Goal: Task Accomplishment & Management: Manage account settings

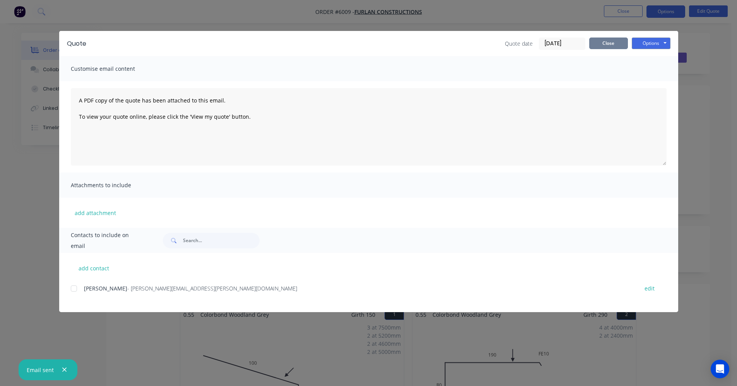
click at [603, 41] on button "Close" at bounding box center [608, 44] width 39 height 12
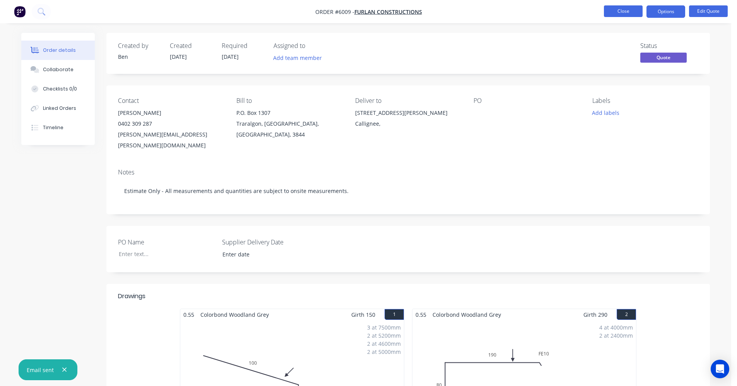
click at [620, 8] on button "Close" at bounding box center [623, 11] width 39 height 12
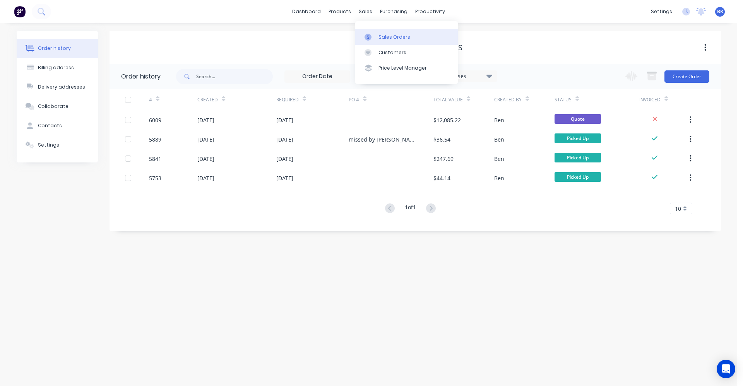
click at [374, 35] on div at bounding box center [370, 37] width 12 height 7
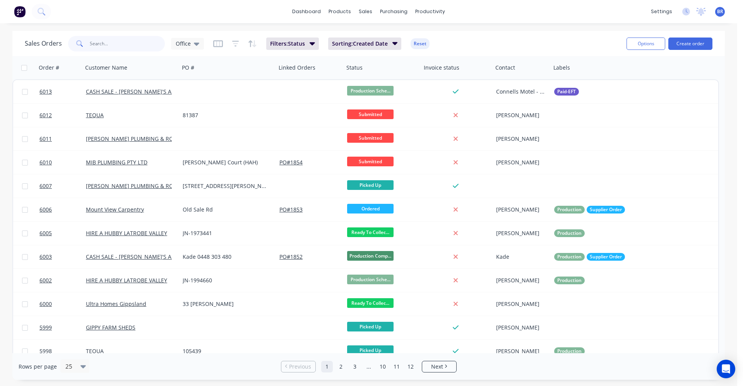
click at [128, 40] on input "text" at bounding box center [127, 43] width 75 height 15
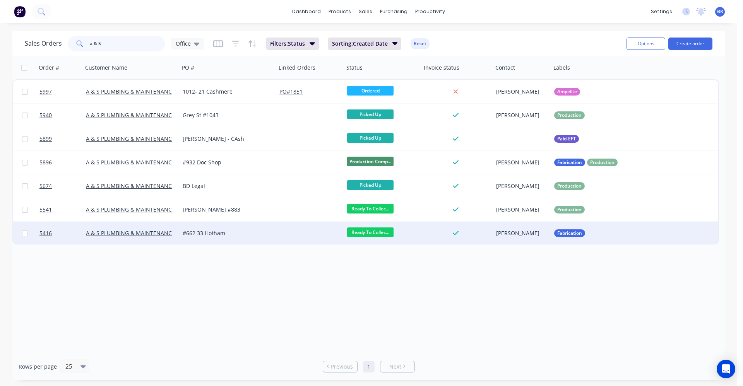
type input "a & S"
click at [273, 233] on div "#662 33 Hotham" at bounding box center [228, 233] width 91 height 8
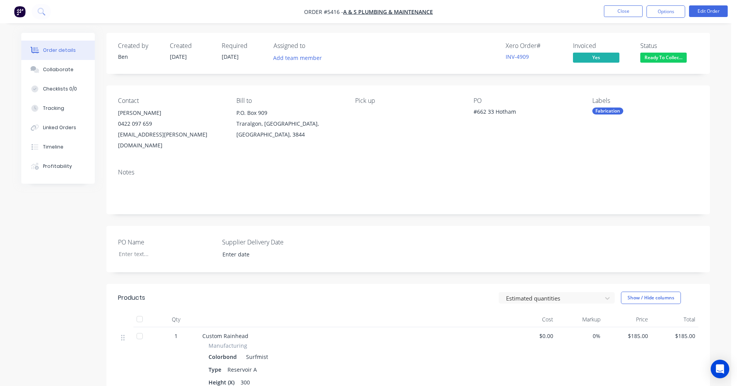
click at [657, 61] on span "Ready To Collec..." at bounding box center [663, 58] width 46 height 10
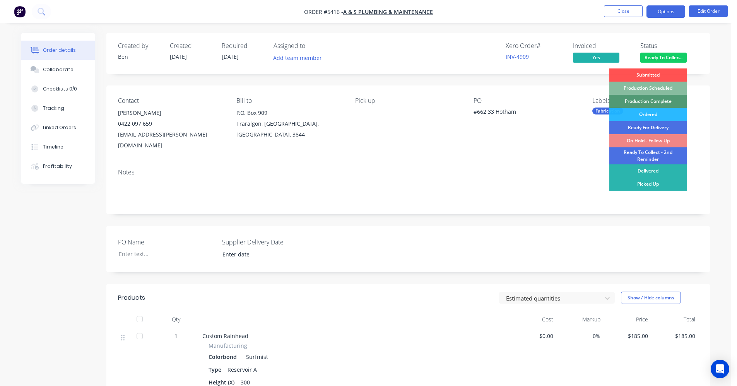
drag, startPoint x: 668, startPoint y: 7, endPoint x: 668, endPoint y: 14, distance: 7.4
click at [668, 11] on button "Options" at bounding box center [665, 11] width 39 height 12
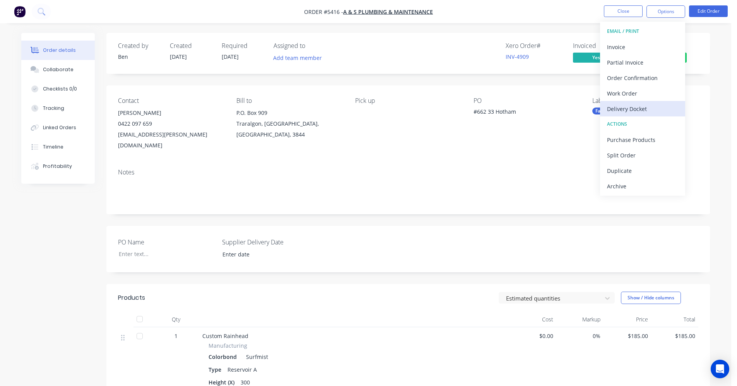
click at [620, 110] on div "Delivery Docket" at bounding box center [642, 108] width 71 height 11
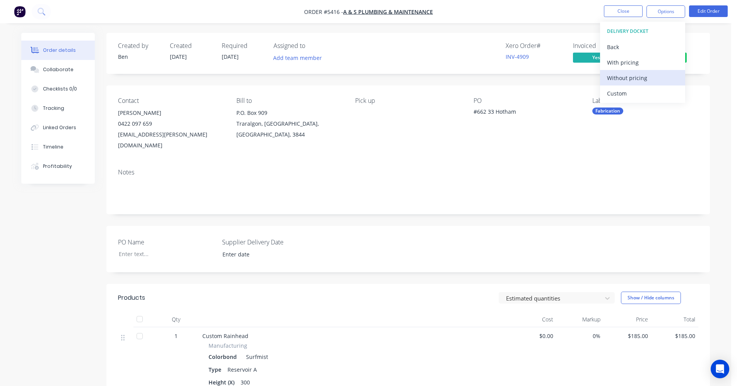
click at [624, 81] on div "Without pricing" at bounding box center [642, 77] width 71 height 11
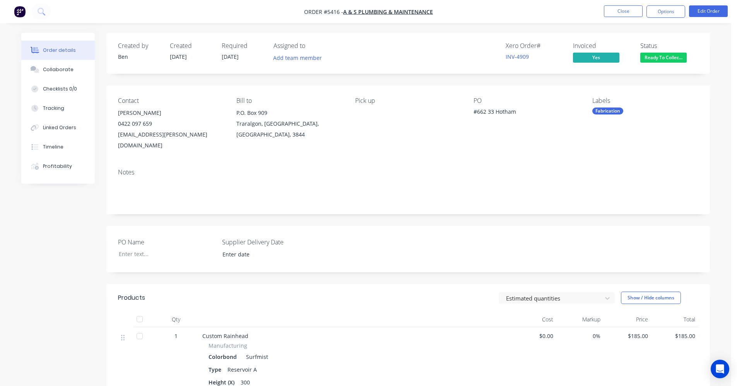
drag, startPoint x: 457, startPoint y: 162, endPoint x: 463, endPoint y: 163, distance: 6.0
click at [459, 169] on div "Notes" at bounding box center [408, 172] width 580 height 7
click at [662, 56] on span "Ready To Collec..." at bounding box center [663, 58] width 46 height 10
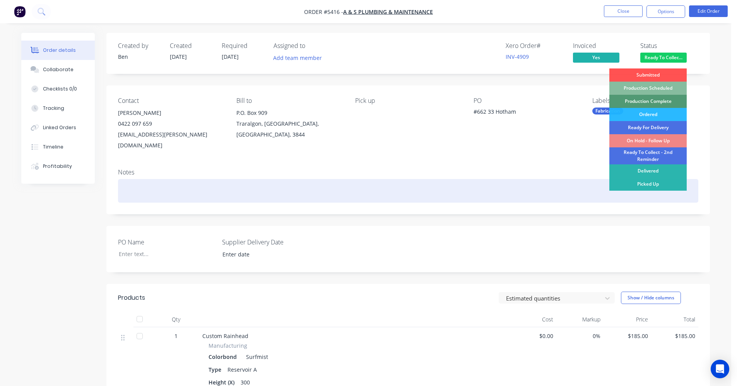
drag, startPoint x: 649, startPoint y: 184, endPoint x: 646, endPoint y: 169, distance: 15.7
click at [649, 184] on div "Picked Up" at bounding box center [647, 184] width 77 height 13
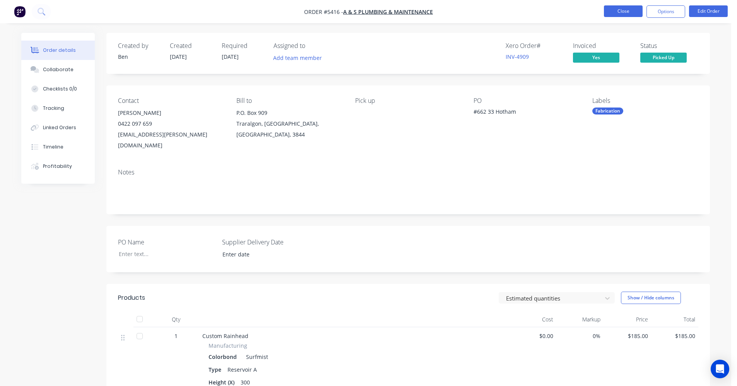
click at [622, 10] on button "Close" at bounding box center [623, 11] width 39 height 12
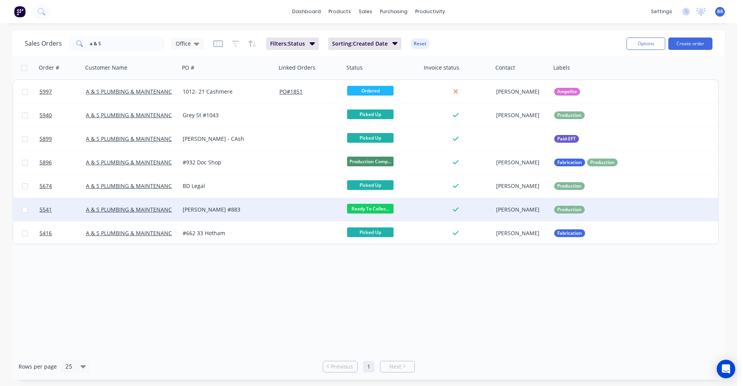
click at [244, 208] on div "[PERSON_NAME] #883" at bounding box center [226, 210] width 86 height 8
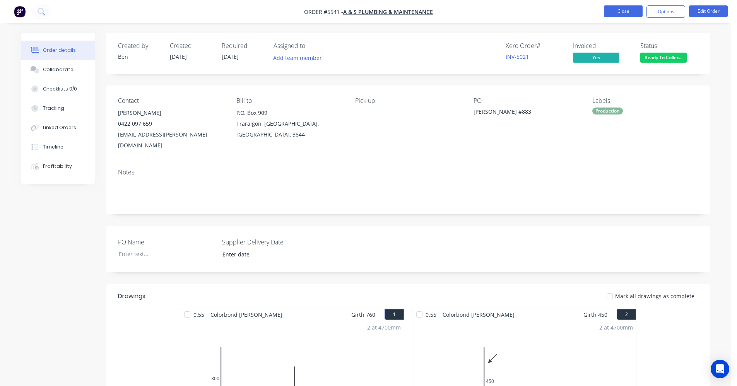
click at [623, 9] on button "Close" at bounding box center [623, 11] width 39 height 12
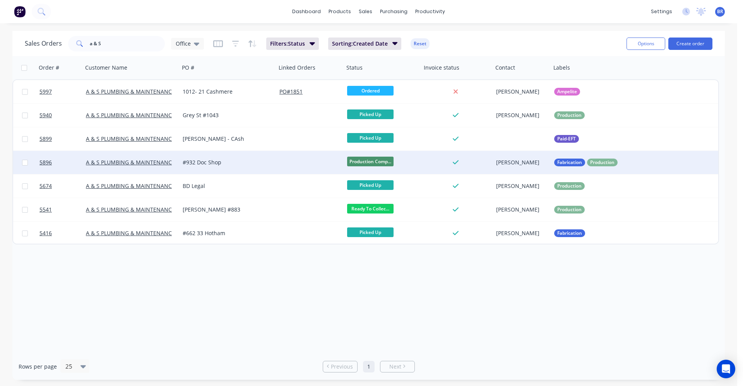
click at [283, 161] on div at bounding box center [310, 162] width 68 height 23
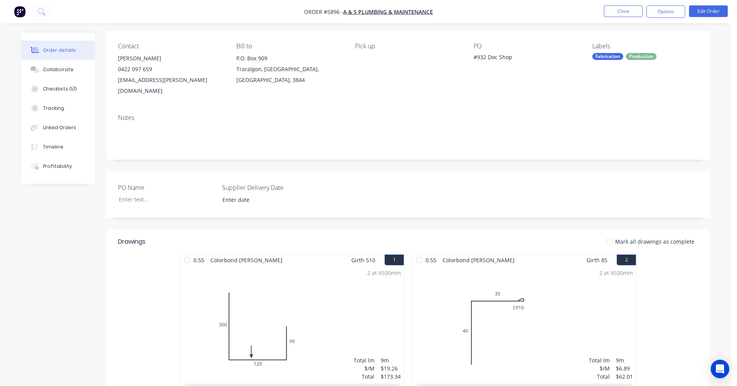
scroll to position [34, 0]
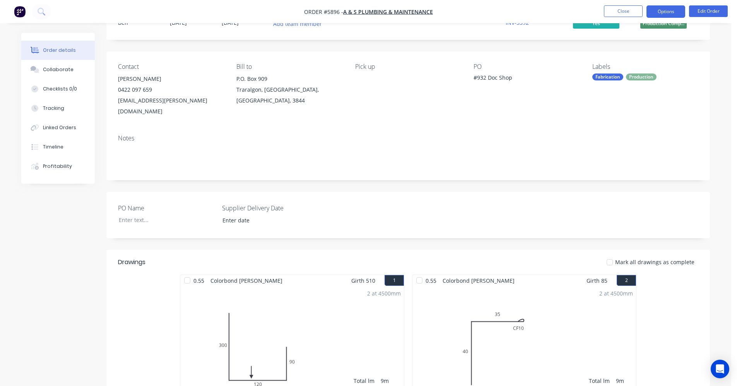
drag, startPoint x: 666, startPoint y: 10, endPoint x: 665, endPoint y: 18, distance: 8.5
click at [665, 10] on button "Options" at bounding box center [665, 11] width 39 height 12
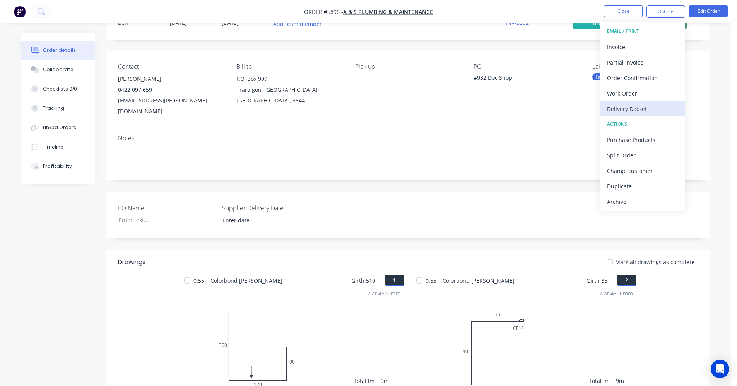
click at [629, 112] on div "Delivery Docket" at bounding box center [642, 108] width 71 height 11
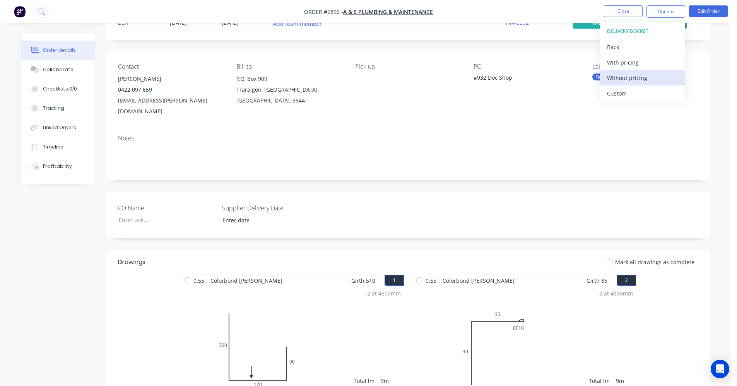
click at [628, 80] on div "Without pricing" at bounding box center [642, 77] width 71 height 11
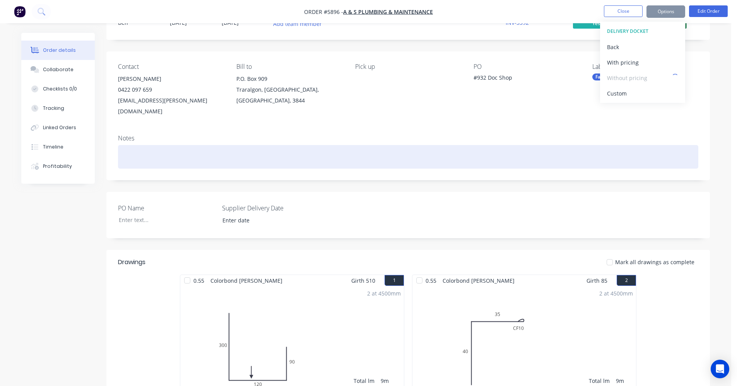
scroll to position [0, 0]
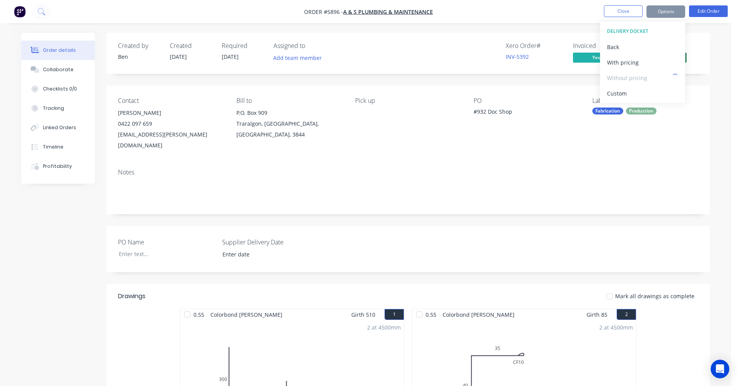
click at [454, 55] on div "Xero Order # INV-5392 Invoiced Yes Status Production Comp..." at bounding box center [524, 53] width 347 height 22
click at [657, 62] on span "Production Comp..." at bounding box center [663, 58] width 46 height 10
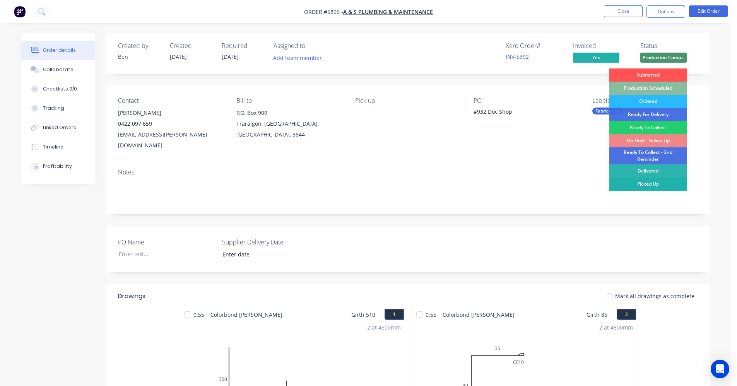
click at [644, 186] on div "Picked Up" at bounding box center [647, 184] width 77 height 13
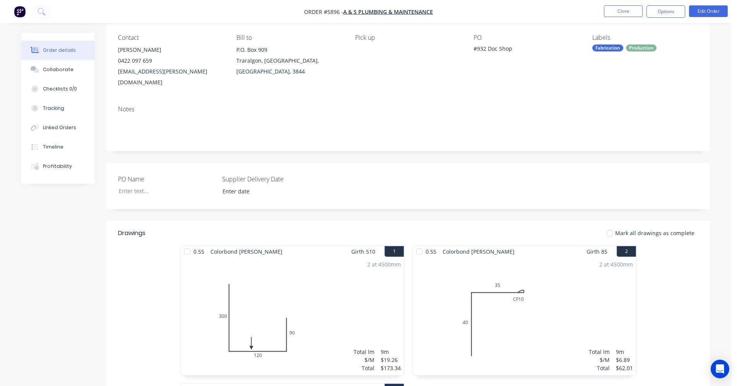
scroll to position [39, 0]
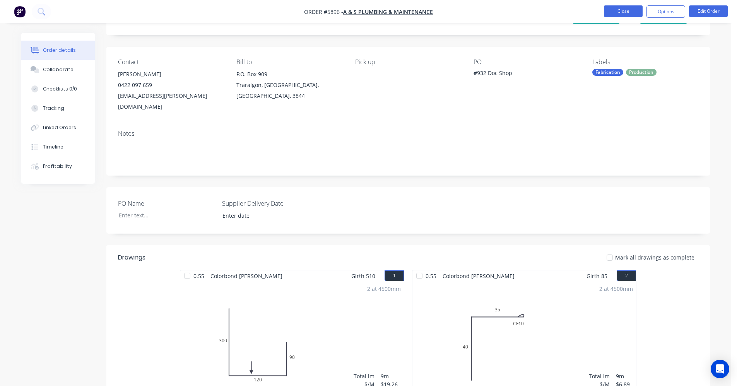
click at [631, 11] on button "Close" at bounding box center [623, 11] width 39 height 12
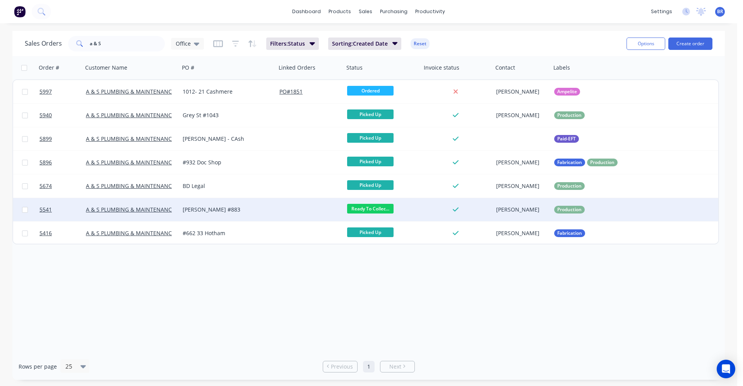
click at [285, 209] on div at bounding box center [310, 209] width 68 height 23
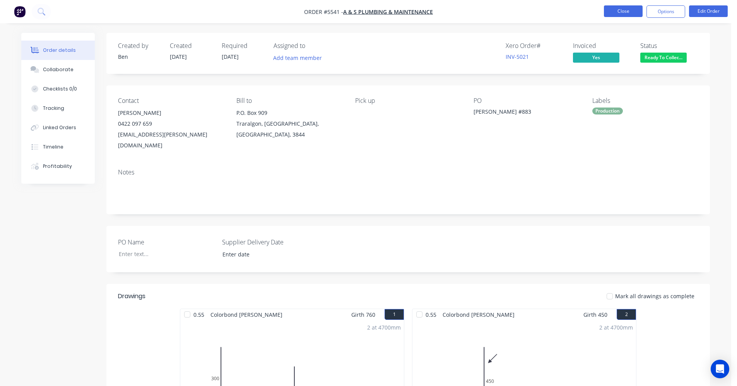
click at [618, 10] on button "Close" at bounding box center [623, 11] width 39 height 12
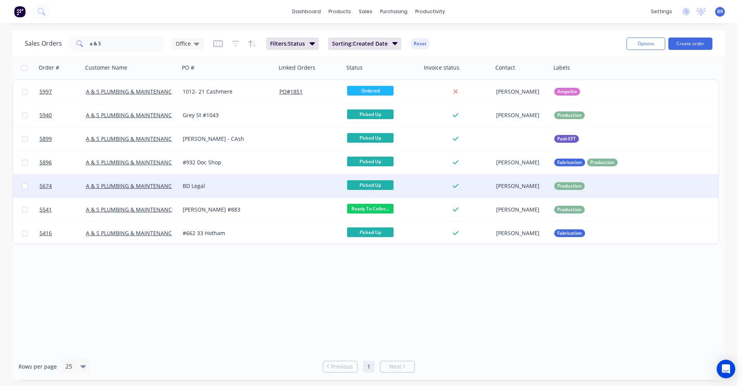
click at [249, 191] on div "BD Legal" at bounding box center [227, 185] width 97 height 23
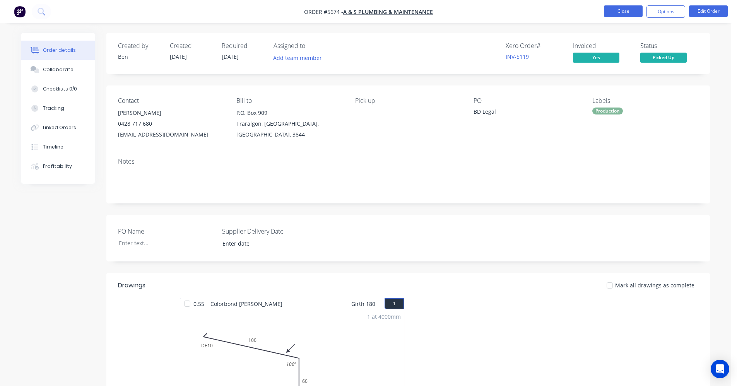
click at [619, 8] on button "Close" at bounding box center [623, 11] width 39 height 12
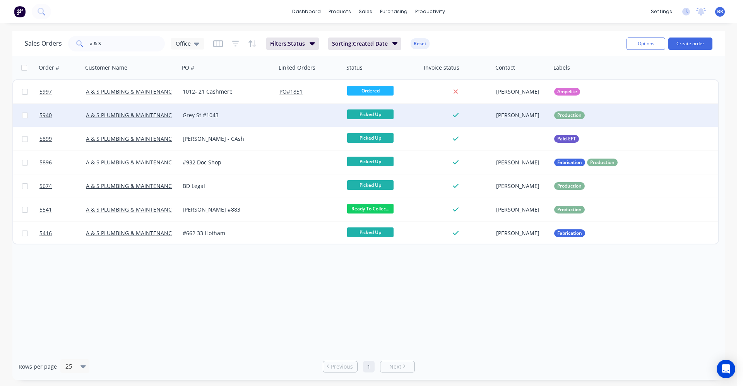
click at [232, 118] on div "Grey St #1043" at bounding box center [226, 115] width 86 height 8
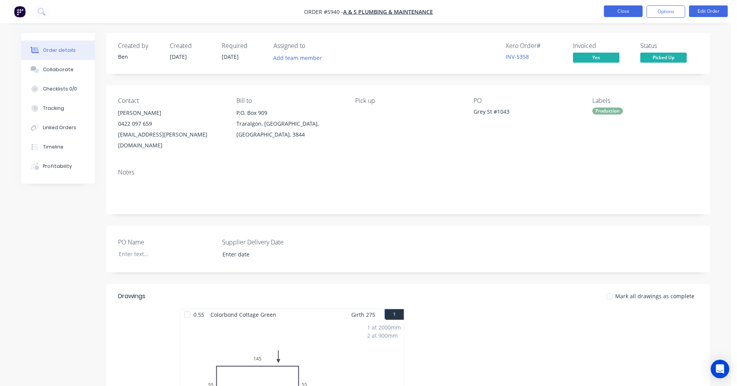
click at [625, 12] on button "Close" at bounding box center [623, 11] width 39 height 12
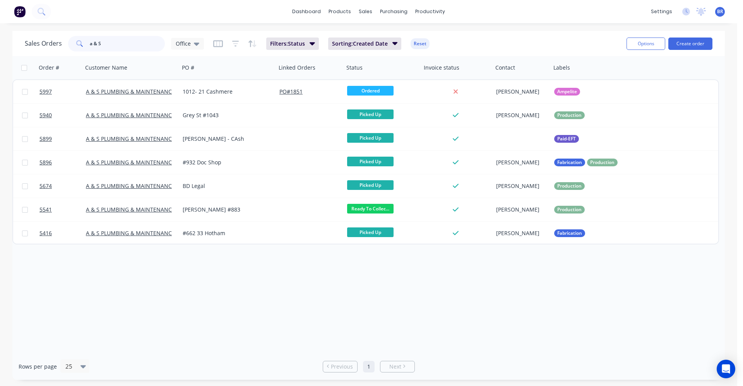
drag, startPoint x: 109, startPoint y: 48, endPoint x: 0, endPoint y: 24, distance: 112.0
click at [0, 24] on div "dashboard products sales purchasing productivity dashboard products Product Cat…" at bounding box center [368, 193] width 737 height 386
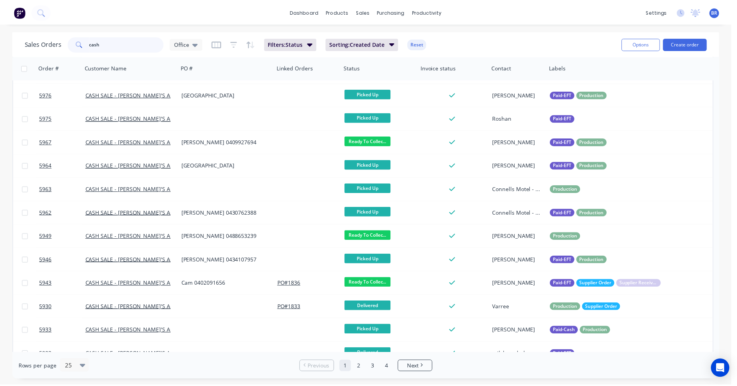
scroll to position [161, 0]
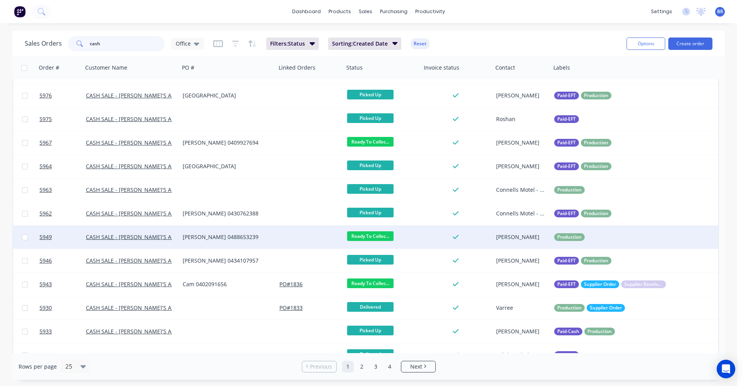
type input "cash"
click at [225, 234] on div "[PERSON_NAME] 0488653239" at bounding box center [226, 237] width 86 height 8
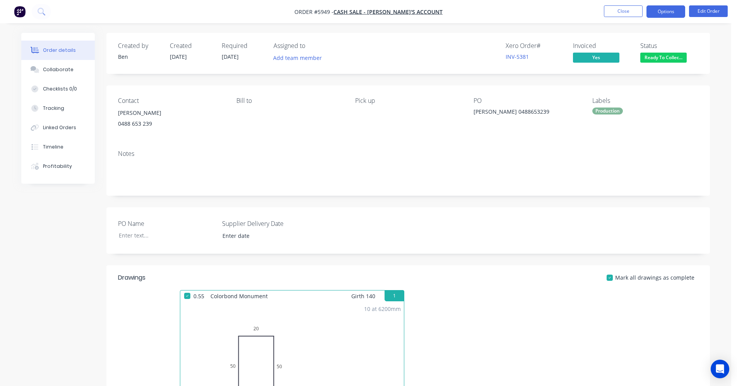
click at [665, 12] on button "Options" at bounding box center [665, 11] width 39 height 12
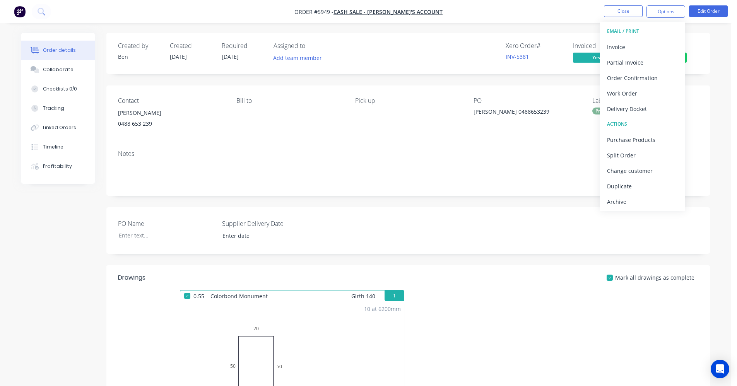
click at [476, 151] on div "Notes" at bounding box center [408, 153] width 580 height 7
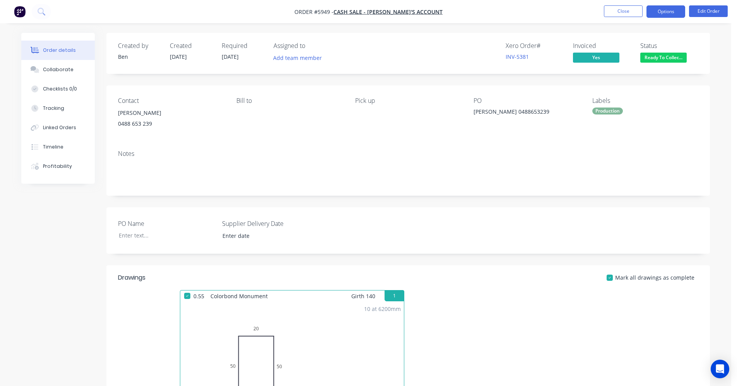
click at [667, 8] on button "Options" at bounding box center [665, 11] width 39 height 12
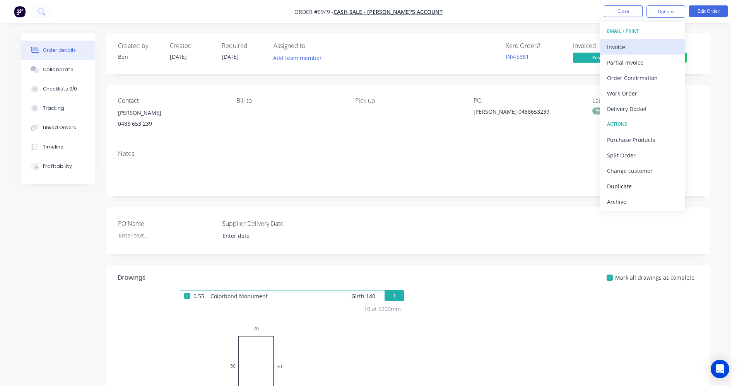
click at [628, 47] on div "Invoice" at bounding box center [642, 46] width 71 height 11
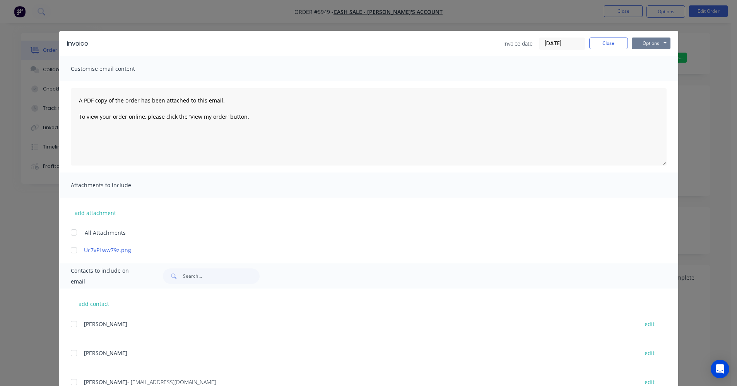
click at [654, 44] on button "Options" at bounding box center [651, 44] width 39 height 12
click at [649, 72] on button "Print" at bounding box center [657, 69] width 50 height 13
click at [600, 41] on button "Close" at bounding box center [608, 44] width 39 height 12
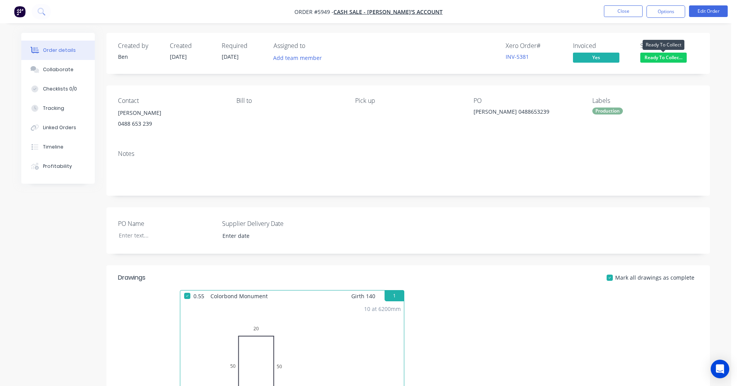
click at [661, 58] on span "Ready To Collec..." at bounding box center [663, 58] width 46 height 10
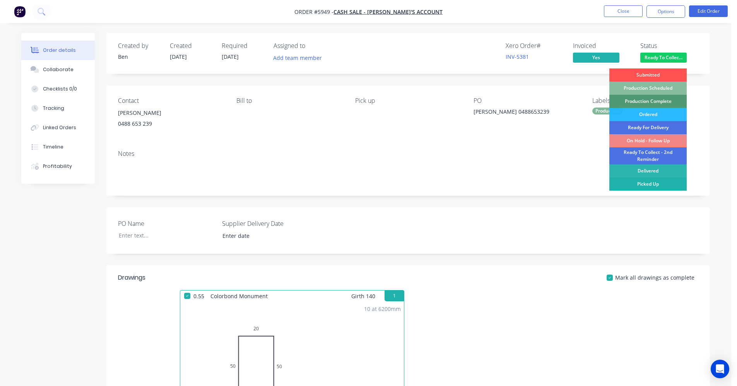
click at [657, 186] on div "Picked Up" at bounding box center [647, 184] width 77 height 13
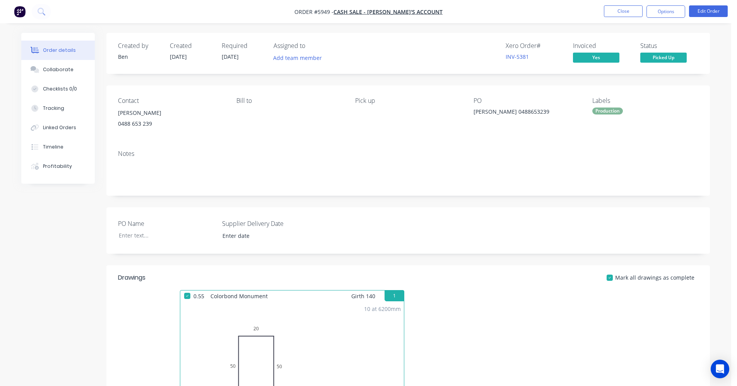
click at [610, 110] on div "Production" at bounding box center [607, 111] width 31 height 7
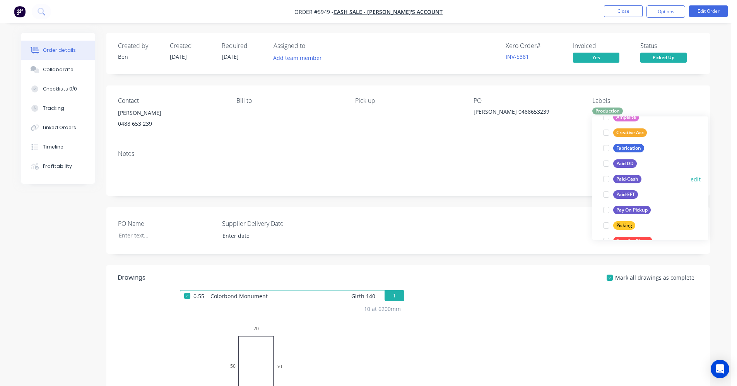
scroll to position [77, 0]
click at [632, 193] on div "Paid-EFT" at bounding box center [625, 194] width 25 height 9
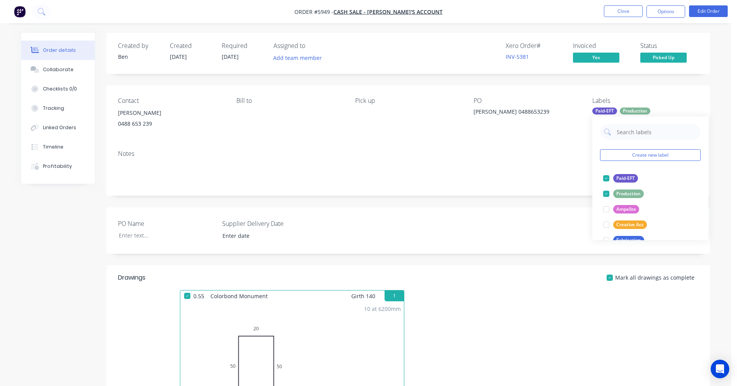
click at [491, 154] on div "Notes" at bounding box center [408, 153] width 580 height 7
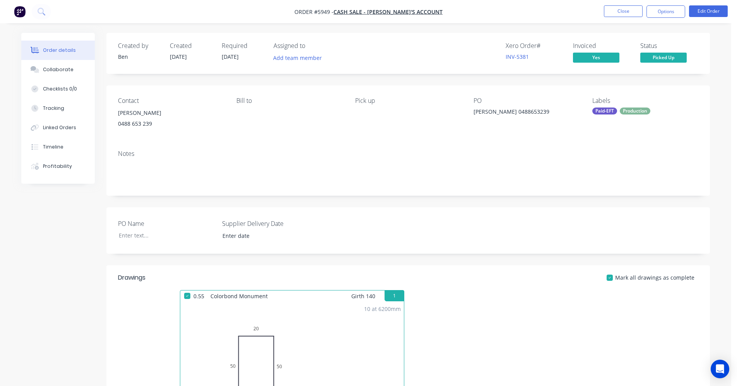
drag, startPoint x: 625, startPoint y: 9, endPoint x: 465, endPoint y: -3, distance: 160.2
click at [465, 0] on html "Order #5949 - CASH SALE - [PERSON_NAME]'S ACCOUNT Close Options Edit Order Orde…" at bounding box center [368, 282] width 737 height 565
click at [624, 12] on button "Close" at bounding box center [623, 11] width 39 height 12
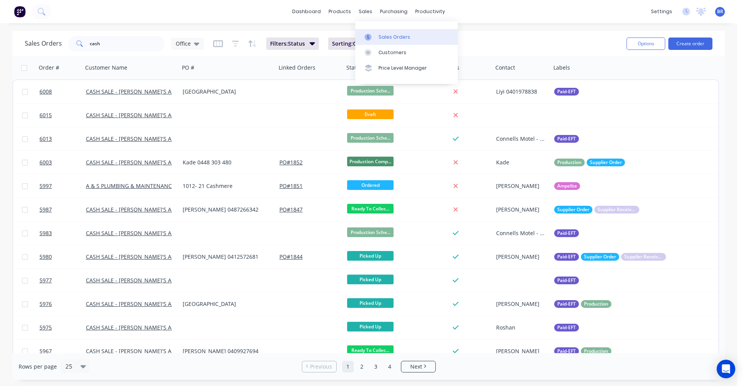
click at [378, 39] on div "Sales Orders" at bounding box center [394, 37] width 32 height 7
click at [304, 43] on span "Filters: Status" at bounding box center [287, 44] width 35 height 8
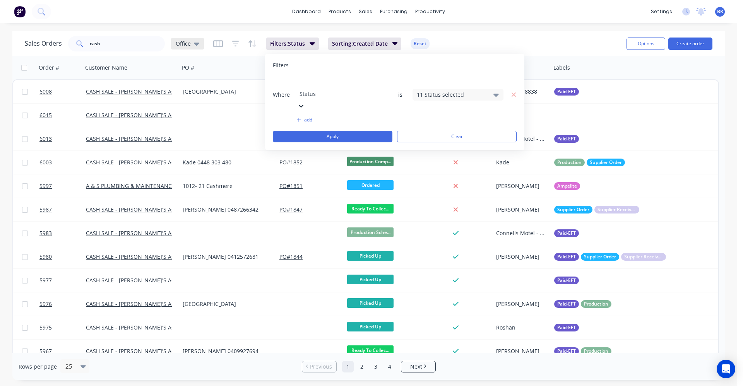
click at [196, 43] on icon at bounding box center [196, 44] width 5 height 3
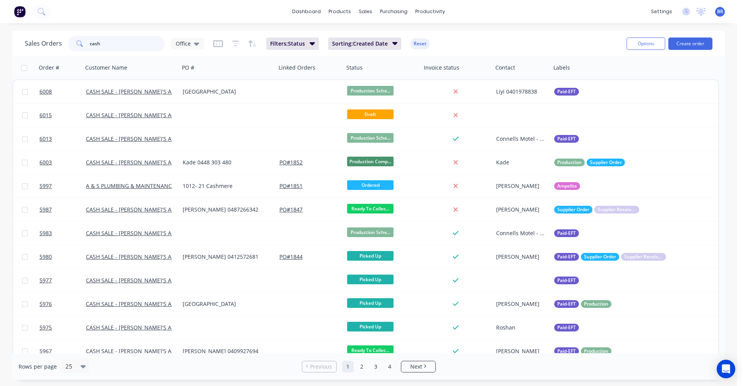
drag, startPoint x: 111, startPoint y: 43, endPoint x: 71, endPoint y: 53, distance: 41.9
click at [19, 43] on div "Sales Orders cash Office Filters: Status Sorting: Created Date Reset Options Cr…" at bounding box center [368, 43] width 712 height 25
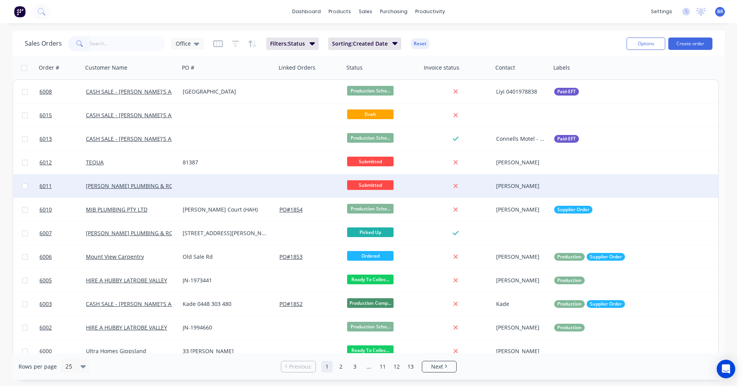
click at [268, 180] on div at bounding box center [227, 185] width 97 height 23
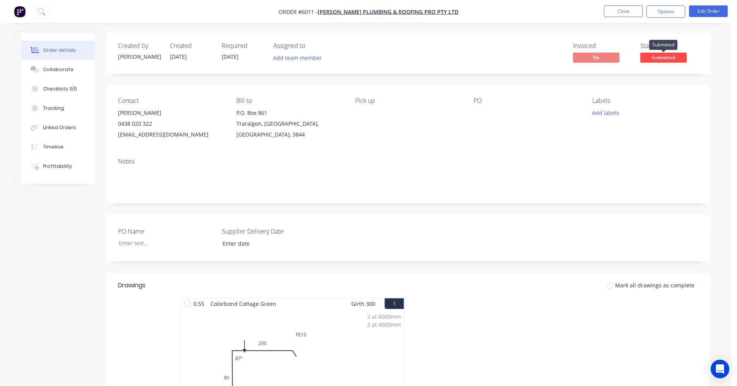
click at [663, 60] on span "Submitted" at bounding box center [663, 58] width 46 height 10
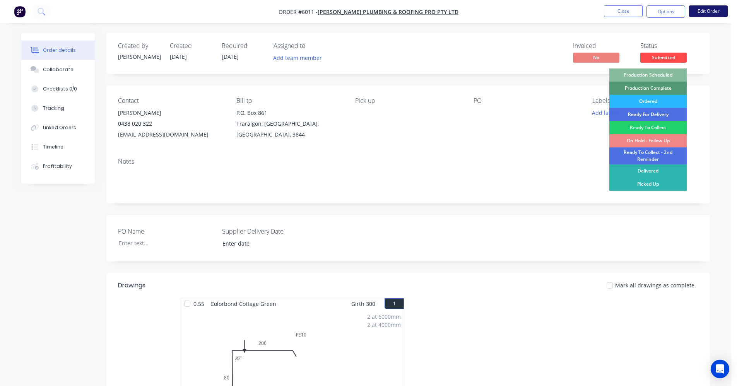
click at [710, 8] on button "Edit Order" at bounding box center [708, 11] width 39 height 12
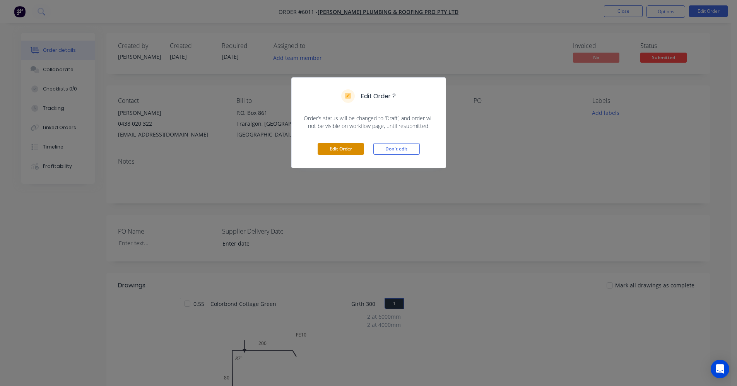
click at [349, 149] on button "Edit Order" at bounding box center [341, 149] width 46 height 12
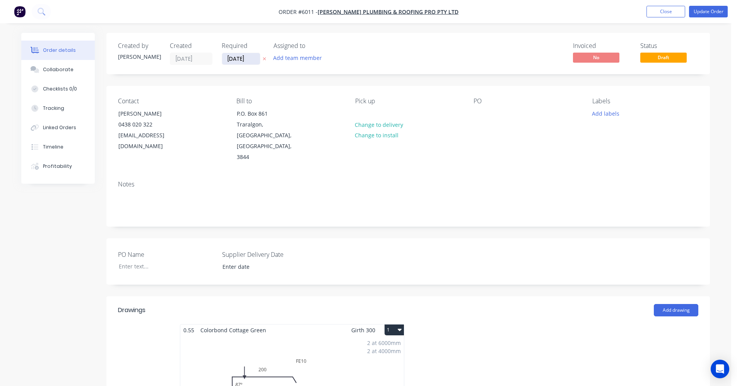
click at [239, 59] on input "[DATE]" at bounding box center [241, 59] width 38 height 12
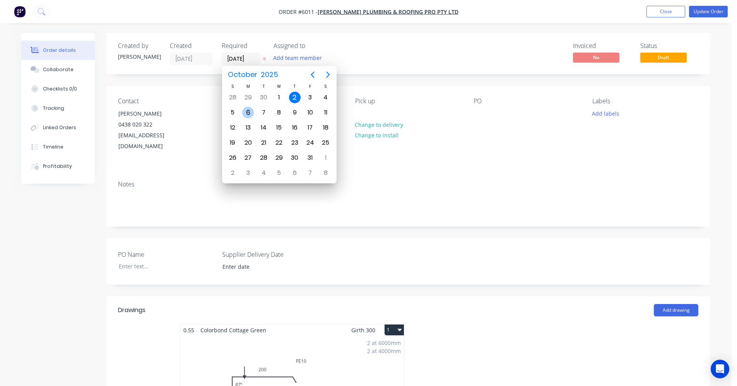
click at [255, 113] on div "6" at bounding box center [247, 112] width 15 height 15
type input "[DATE]"
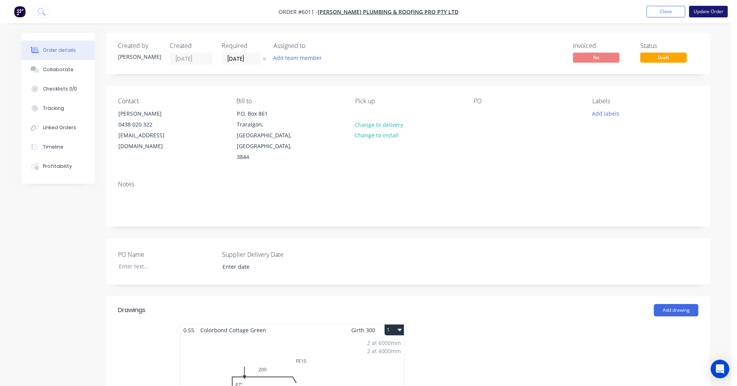
click at [711, 14] on button "Update Order" at bounding box center [708, 12] width 39 height 12
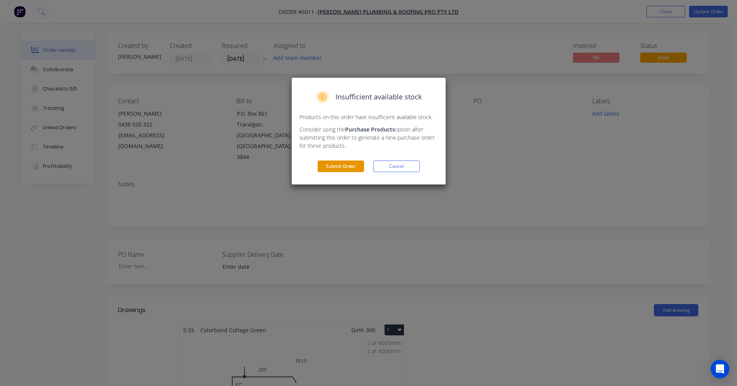
click at [337, 169] on button "Submit Order" at bounding box center [341, 167] width 46 height 12
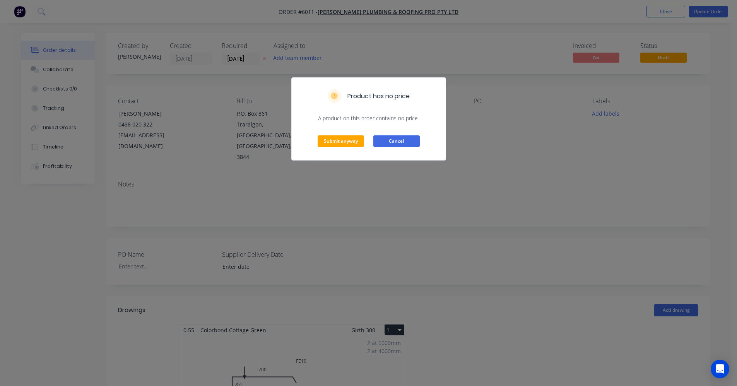
click at [397, 142] on button "Cancel" at bounding box center [396, 141] width 46 height 12
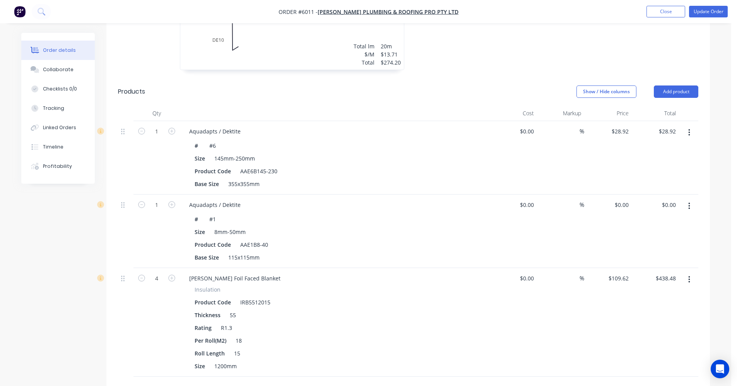
scroll to position [387, 0]
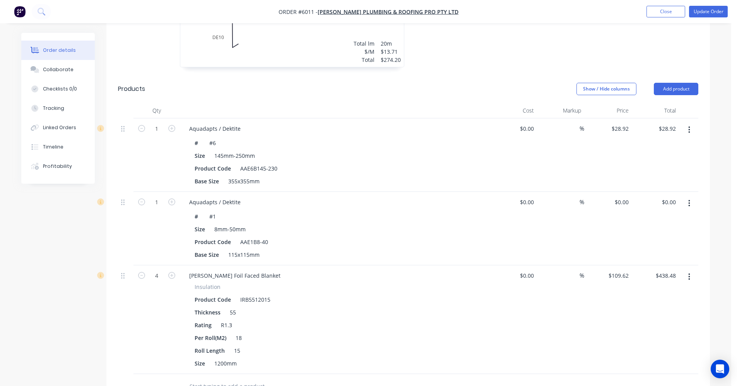
click at [691, 196] on button "button" at bounding box center [689, 203] width 18 height 14
click at [654, 218] on div "Edit" at bounding box center [662, 223] width 60 height 11
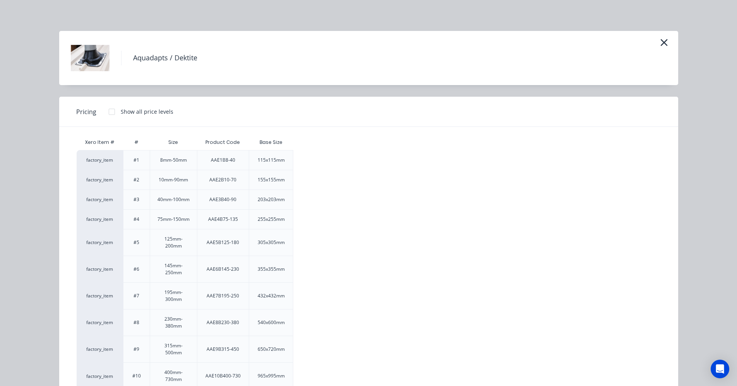
click at [110, 111] on div at bounding box center [111, 111] width 15 height 15
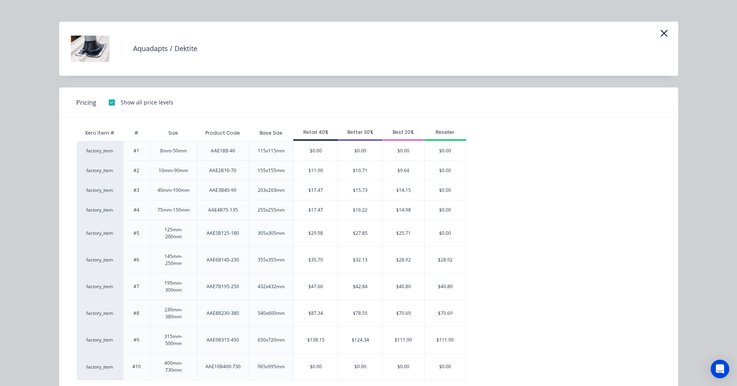
scroll to position [0, 0]
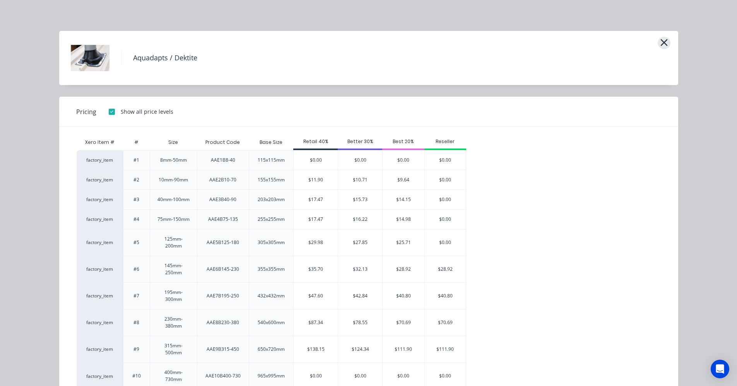
click at [660, 45] on icon "button" at bounding box center [664, 42] width 8 height 11
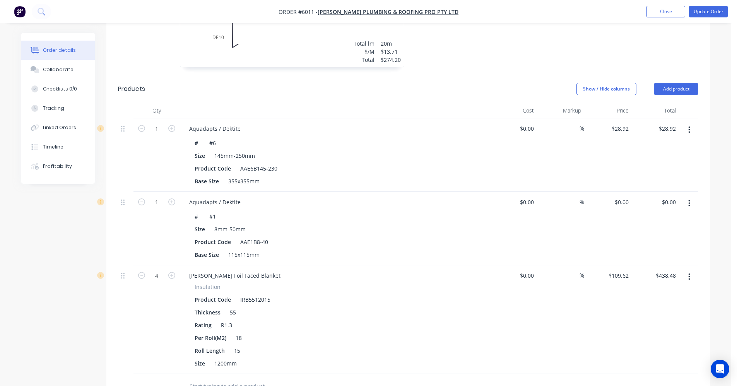
click at [691, 196] on button "button" at bounding box center [689, 203] width 18 height 14
click at [655, 218] on div "Edit" at bounding box center [662, 223] width 60 height 11
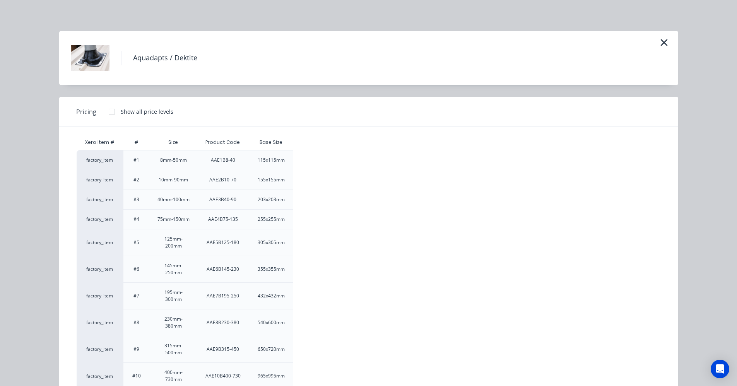
click at [108, 110] on div at bounding box center [111, 111] width 15 height 15
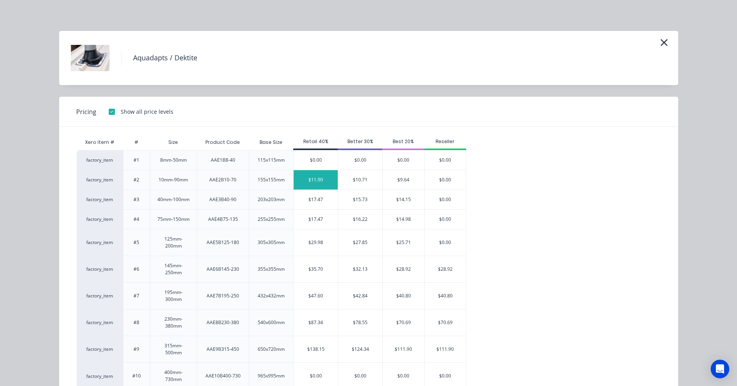
click at [319, 183] on div "$11.90" at bounding box center [316, 179] width 44 height 19
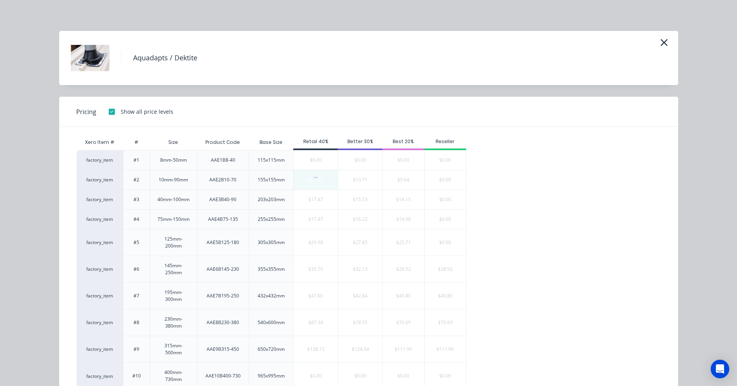
type input "$11.90"
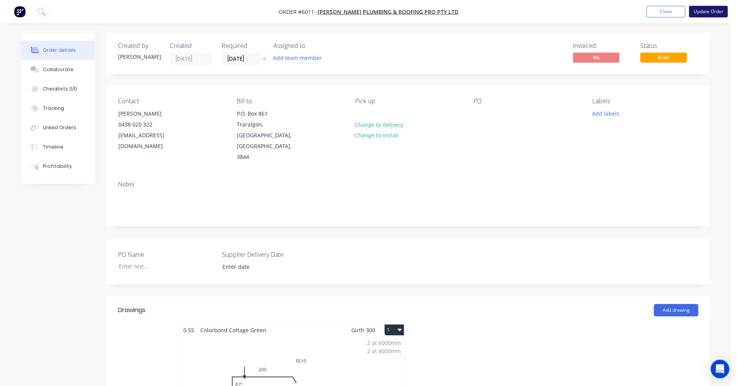
click at [714, 13] on button "Update Order" at bounding box center [708, 12] width 39 height 12
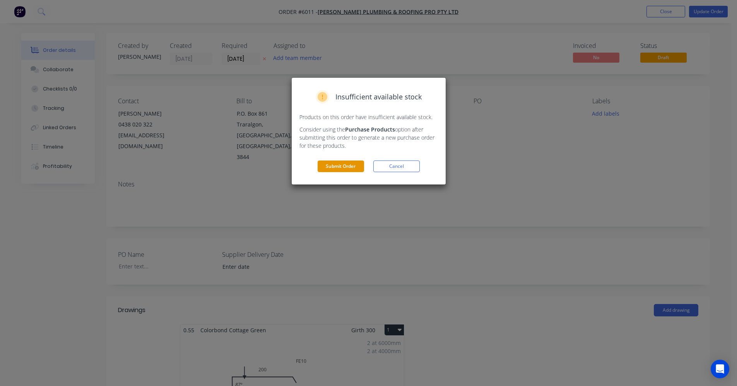
click at [352, 171] on button "Submit Order" at bounding box center [341, 167] width 46 height 12
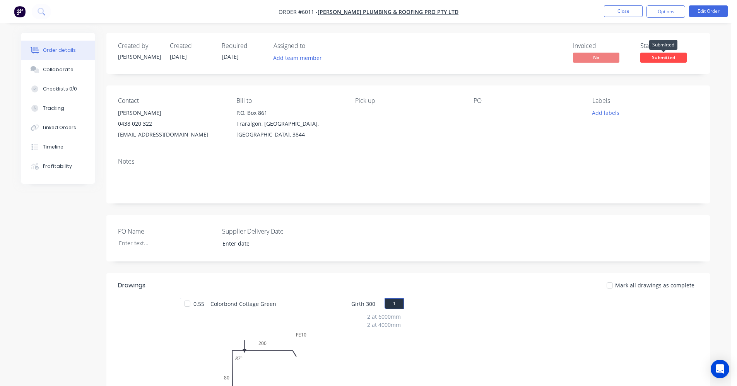
click at [666, 58] on span "Submitted" at bounding box center [663, 58] width 46 height 10
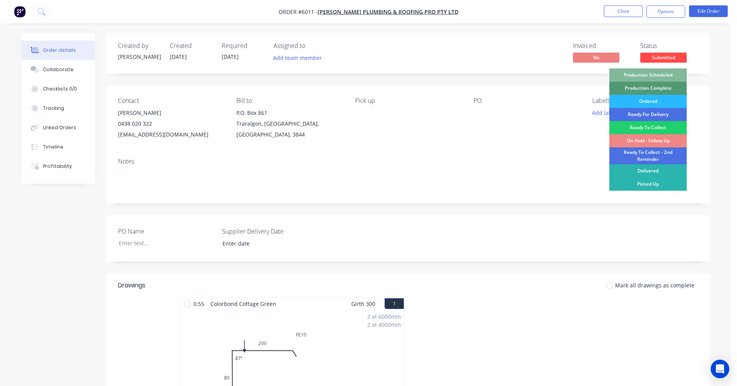
drag, startPoint x: 658, startPoint y: 75, endPoint x: 650, endPoint y: 78, distance: 8.2
click at [657, 75] on div "Production Scheduled" at bounding box center [647, 74] width 77 height 13
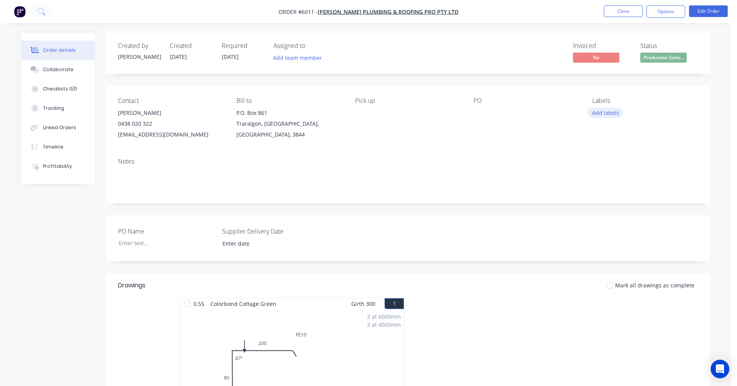
click at [596, 113] on button "Add labels" at bounding box center [605, 113] width 36 height 10
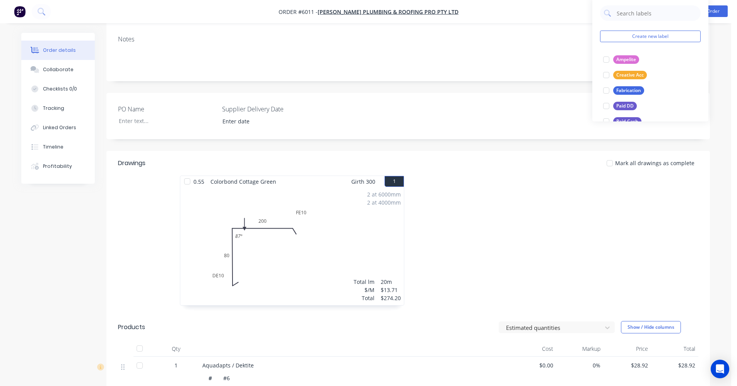
scroll to position [77, 0]
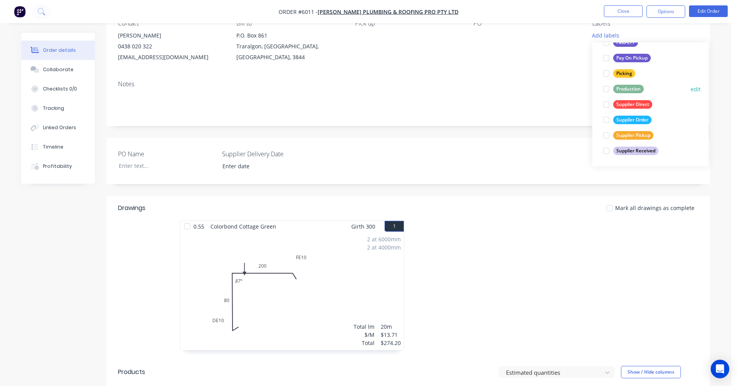
click at [627, 90] on div "Production" at bounding box center [628, 89] width 31 height 9
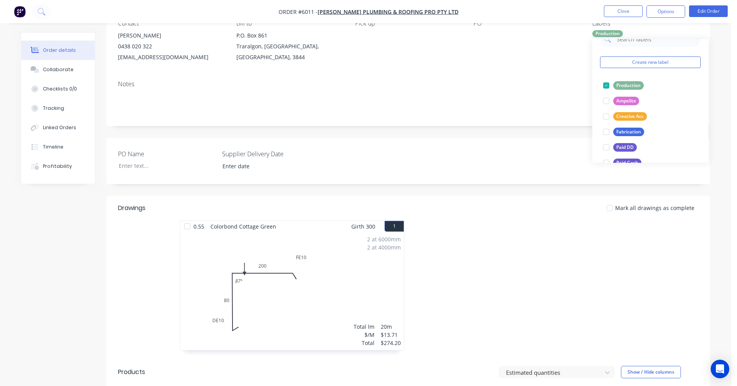
click at [532, 89] on div "Notes" at bounding box center [407, 100] width 603 height 52
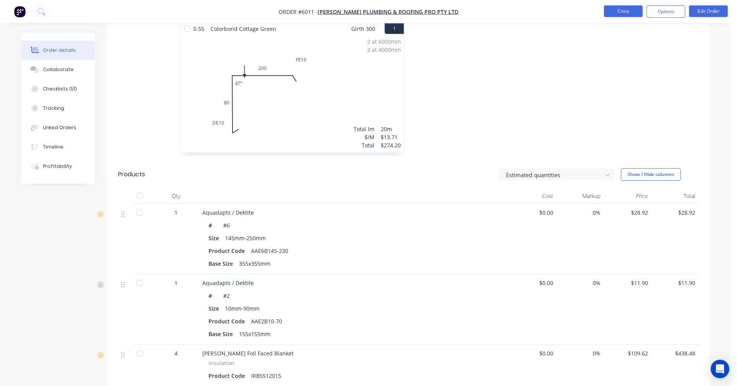
scroll to position [271, 0]
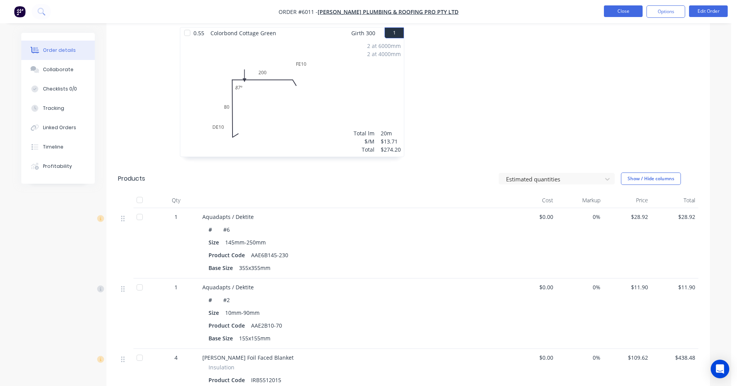
click at [623, 8] on button "Close" at bounding box center [623, 11] width 39 height 12
